Goal: Transaction & Acquisition: Book appointment/travel/reservation

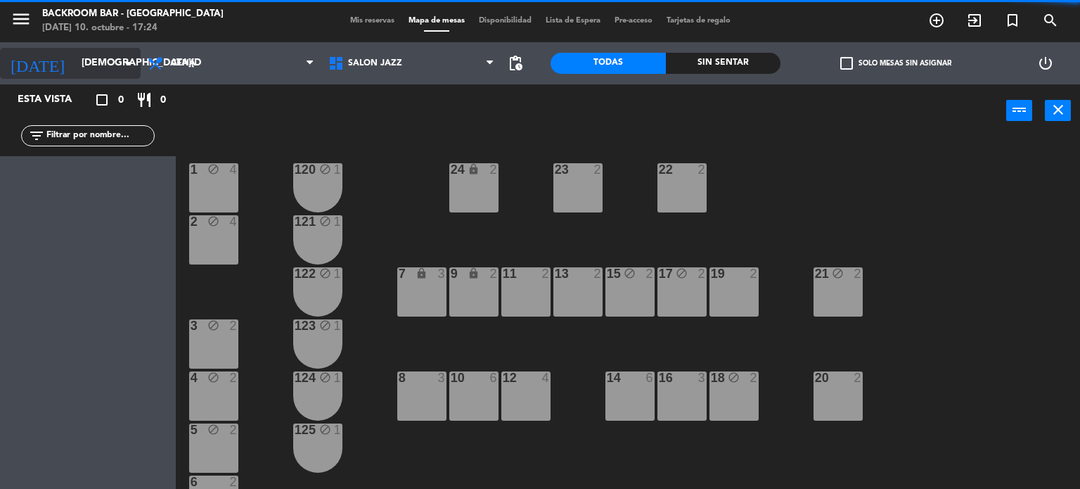
click at [127, 61] on icon "arrow_drop_down" at bounding box center [128, 63] width 17 height 17
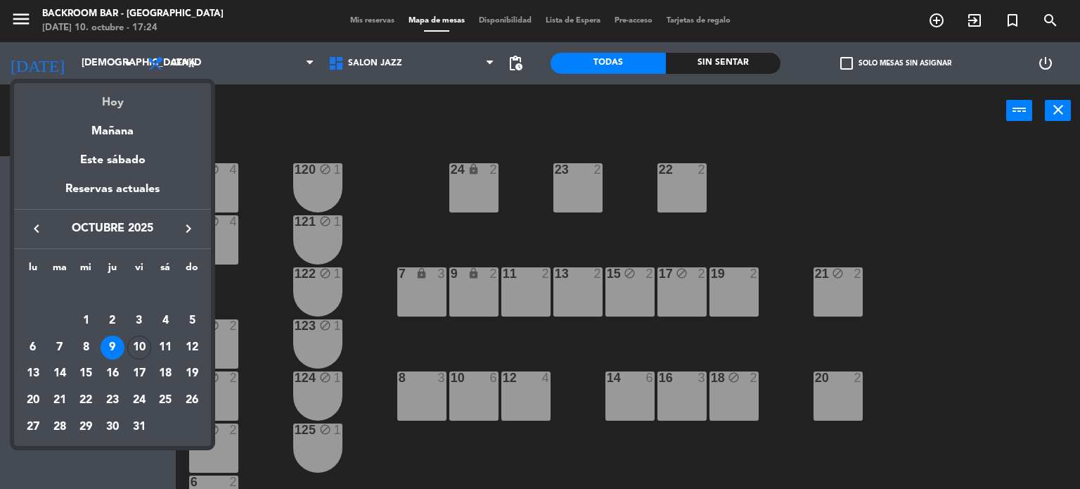
click at [135, 97] on div "Hoy" at bounding box center [112, 97] width 197 height 29
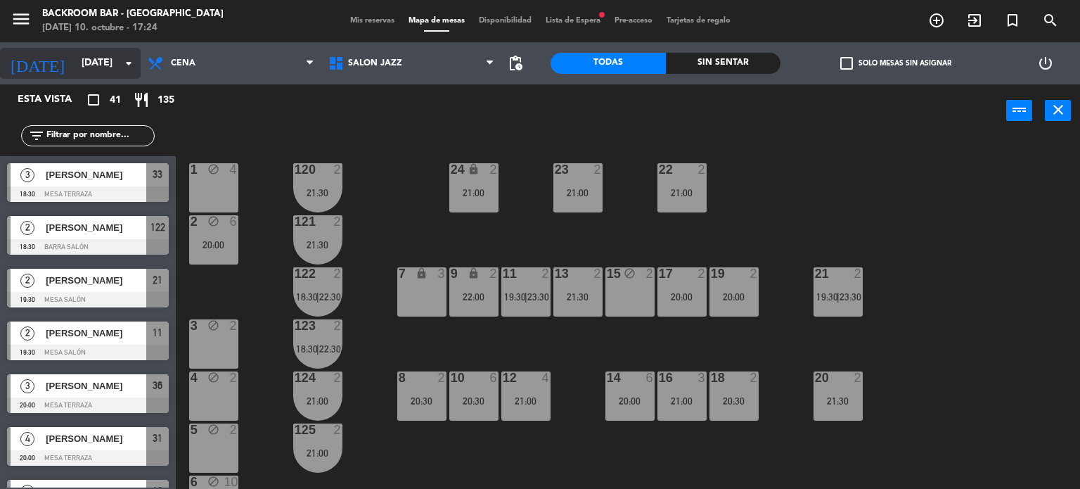
click at [129, 64] on icon "arrow_drop_down" at bounding box center [128, 63] width 17 height 17
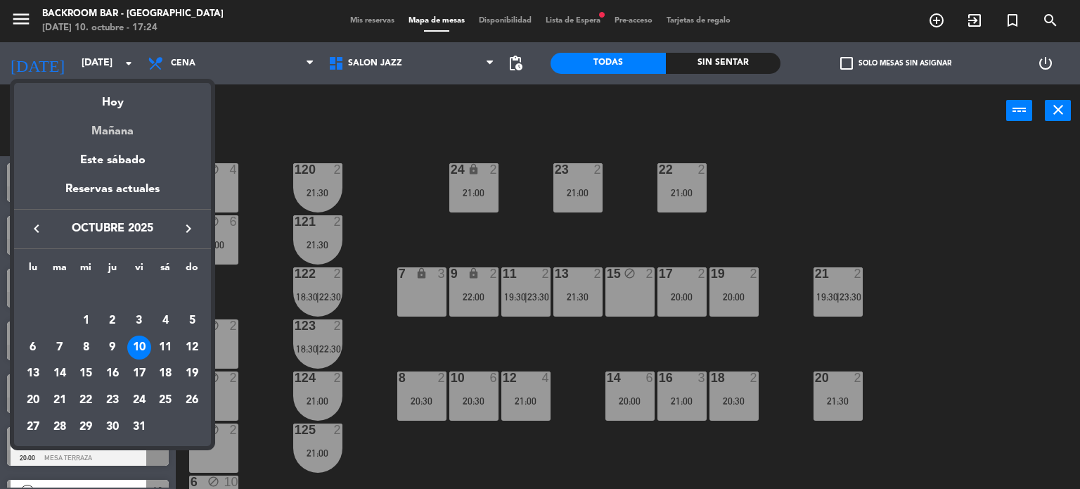
click at [130, 130] on div "Mañana" at bounding box center [112, 126] width 197 height 29
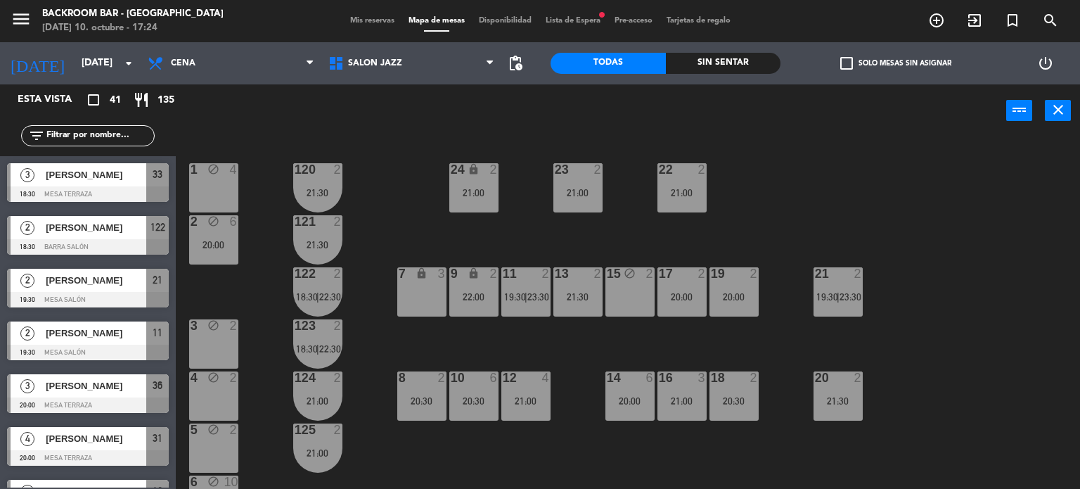
type input "[DATE]"
click at [470, 300] on div "9 lock 2" at bounding box center [473, 291] width 49 height 49
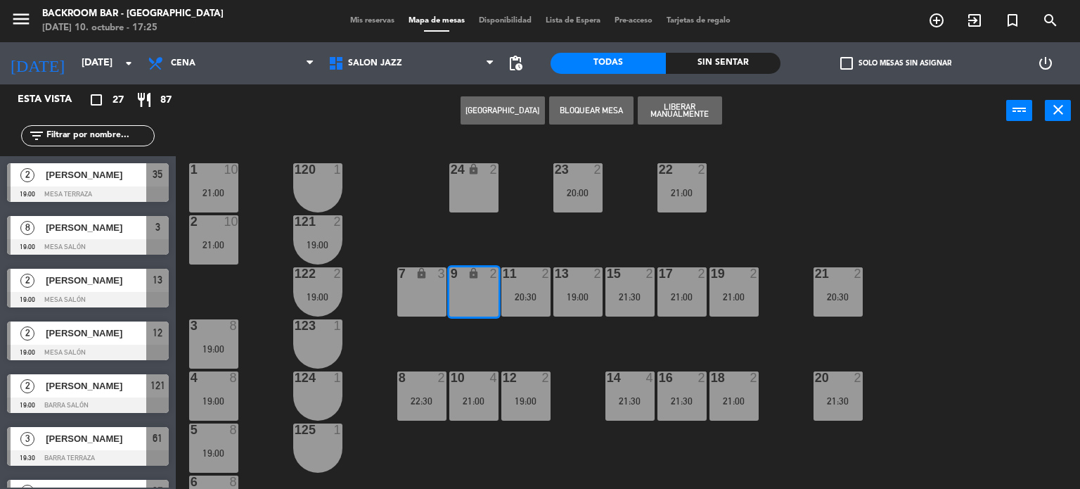
click at [508, 110] on button "[GEOGRAPHIC_DATA]" at bounding box center [503, 110] width 84 height 28
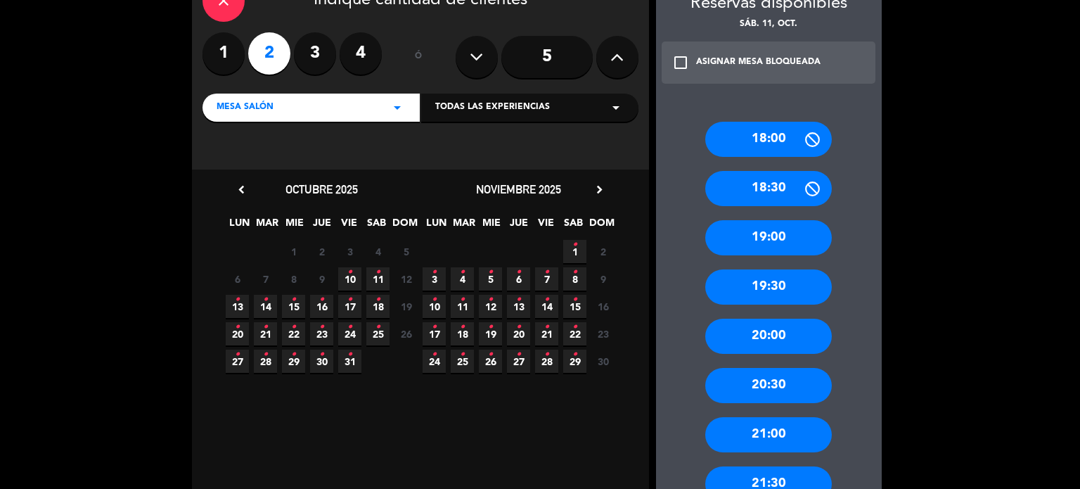
scroll to position [91, 0]
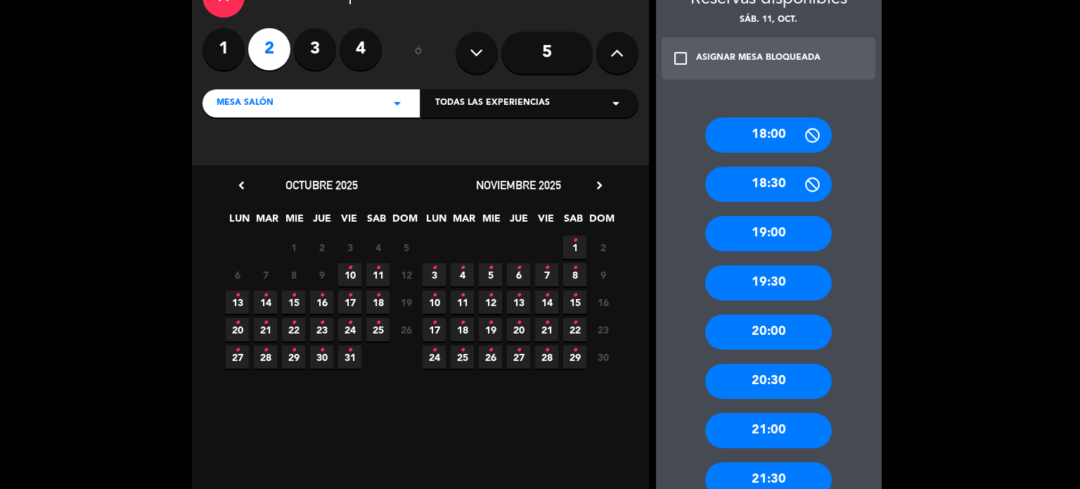
click at [774, 423] on div "21:00" at bounding box center [768, 430] width 127 height 35
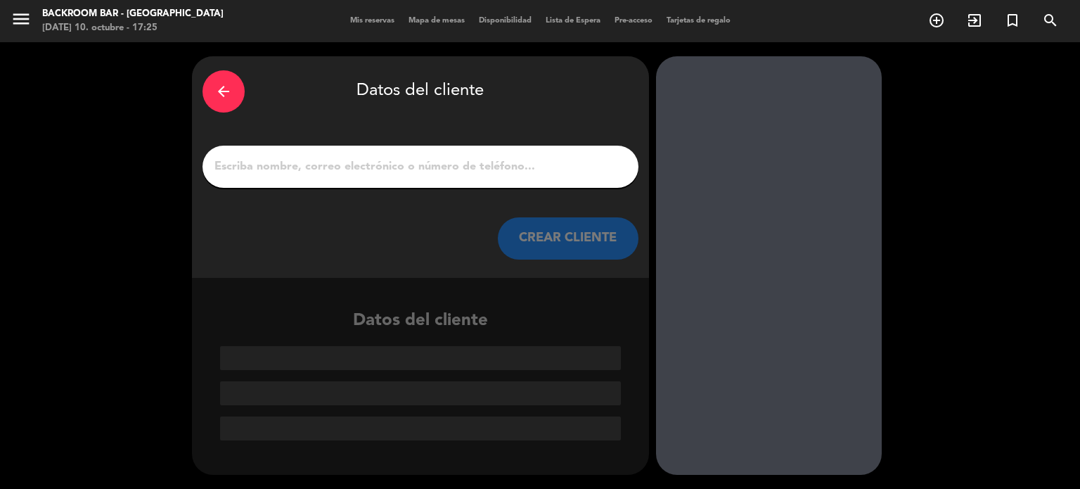
scroll to position [0, 0]
click at [416, 167] on input "1" at bounding box center [420, 167] width 415 height 20
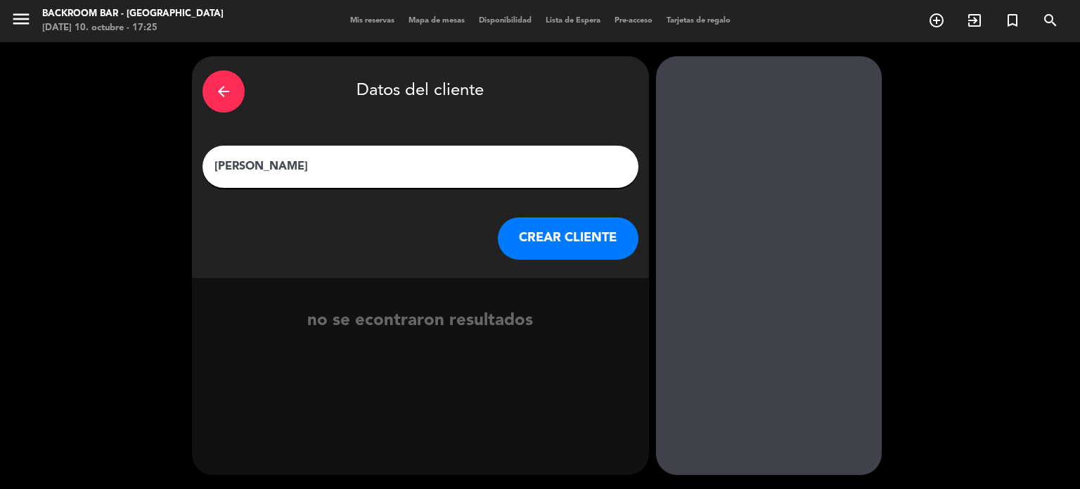
type input "[PERSON_NAME]"
click at [571, 236] on button "CREAR CLIENTE" at bounding box center [568, 238] width 141 height 42
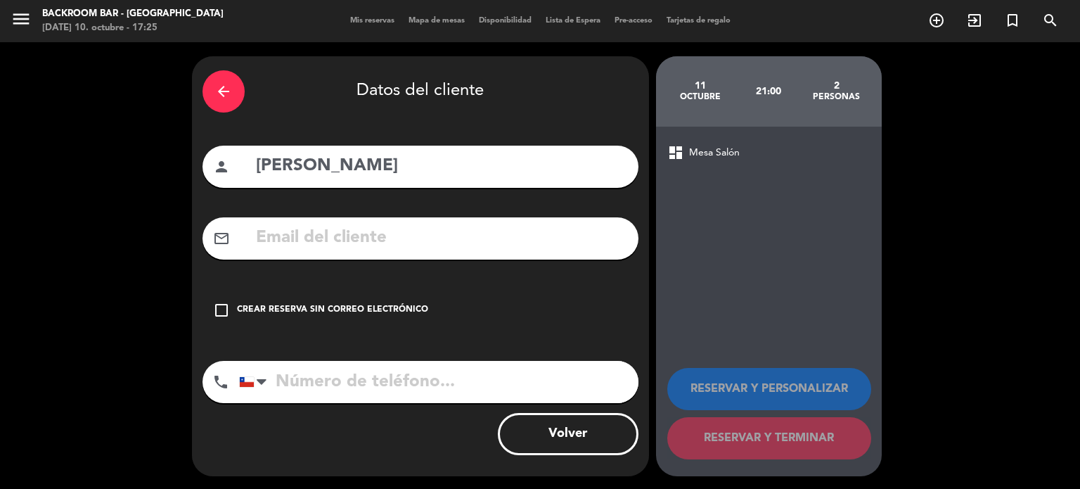
click at [221, 309] on icon "check_box_outline_blank" at bounding box center [221, 310] width 17 height 17
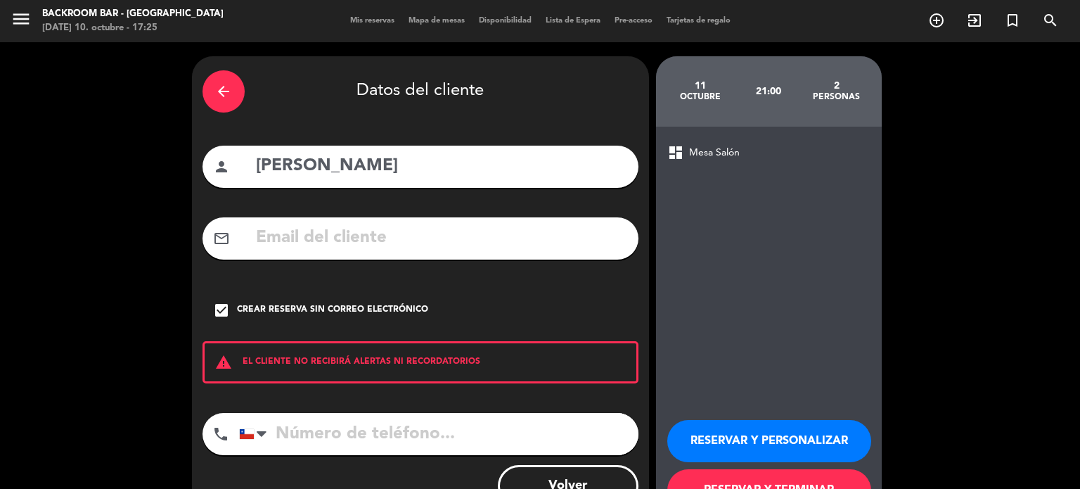
click at [782, 435] on button "RESERVAR Y PERSONALIZAR" at bounding box center [769, 441] width 204 height 42
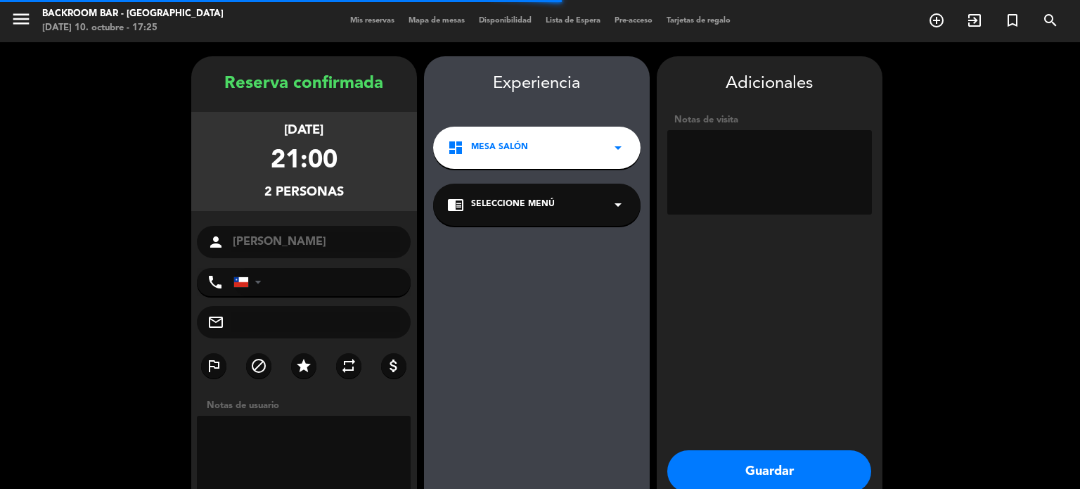
scroll to position [56, 0]
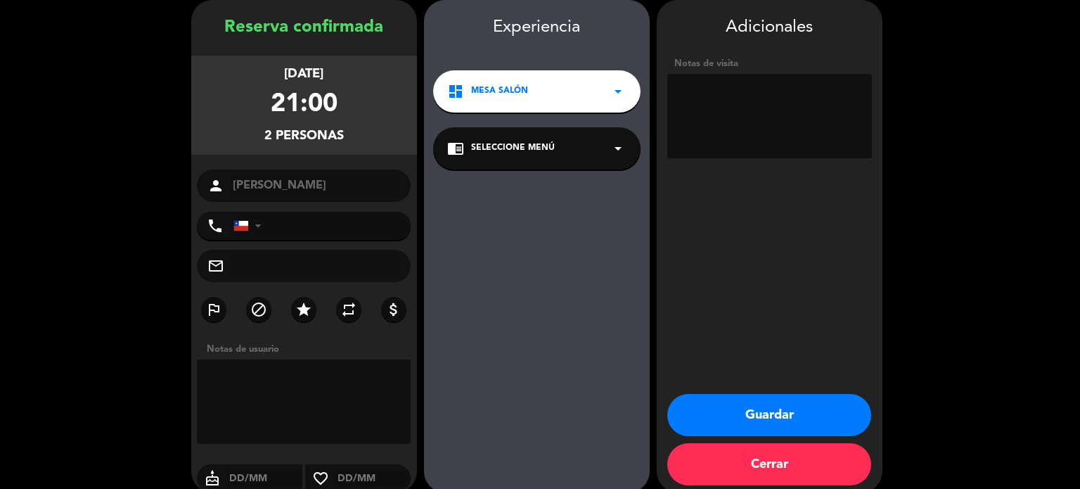
click at [715, 95] on textarea at bounding box center [769, 116] width 205 height 84
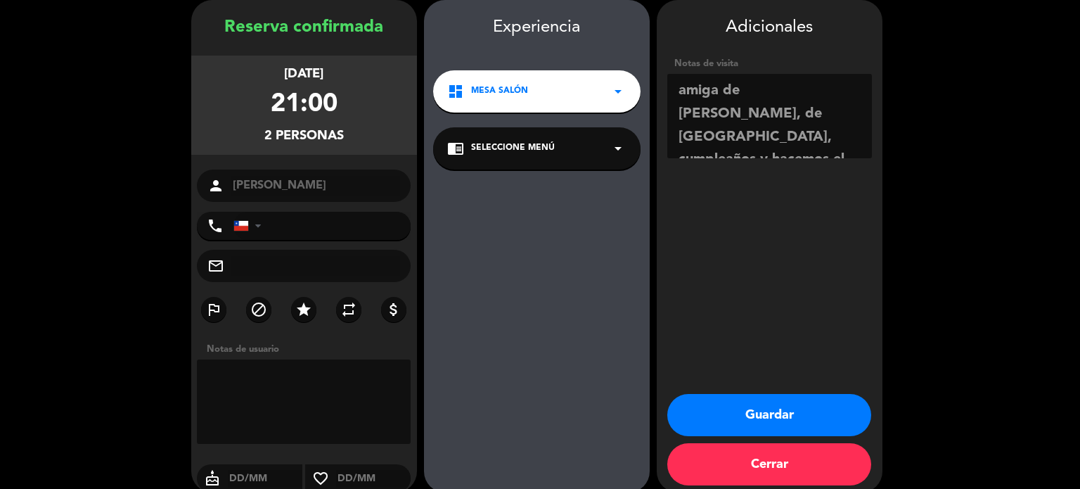
scroll to position [10, 0]
type textarea "amiga de [PERSON_NAME], de [GEOGRAPHIC_DATA], cumpleaños y hacemos el 20 de des…"
click at [776, 414] on button "Guardar" at bounding box center [769, 415] width 204 height 42
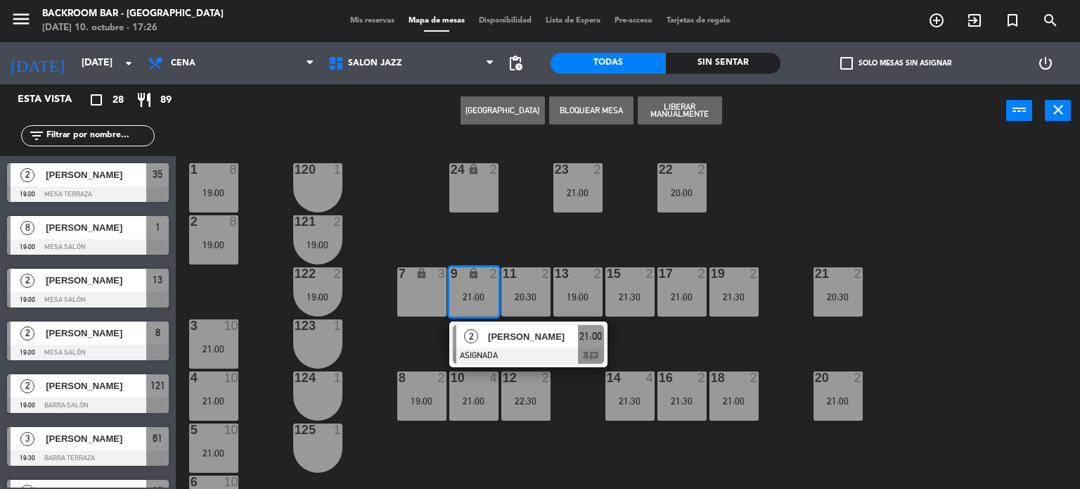
click at [596, 428] on div "1 8 19:00 24 lock 2 23 2 21:00 22 2 20:00 120 1 2 8 19:00 121 2 19:00 19 2 21:3…" at bounding box center [633, 314] width 894 height 352
